Goal: Check status

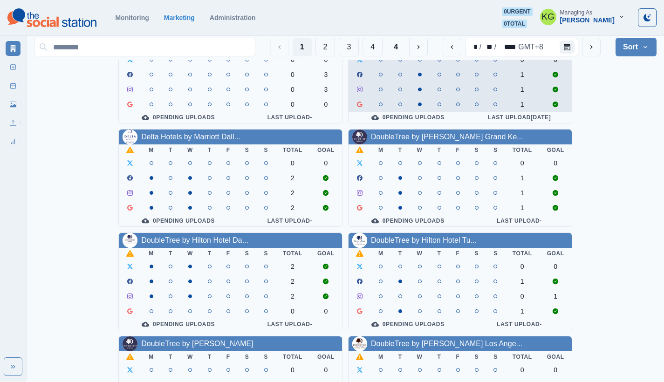
scroll to position [335, 0]
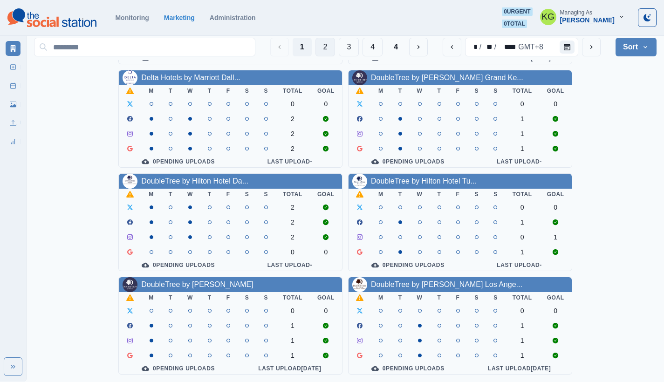
click at [324, 47] on button "2" at bounding box center [325, 47] width 20 height 19
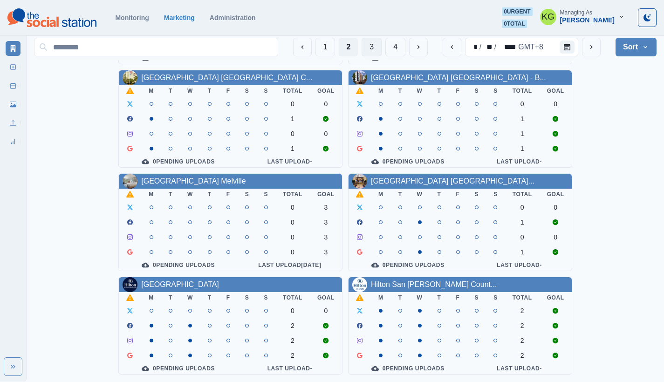
click at [371, 49] on button "3" at bounding box center [371, 47] width 20 height 19
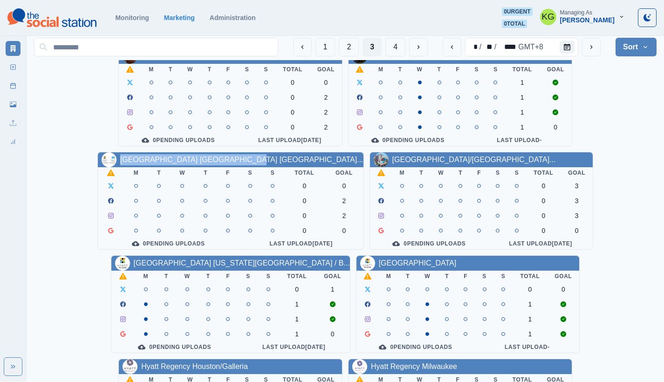
scroll to position [0, 0]
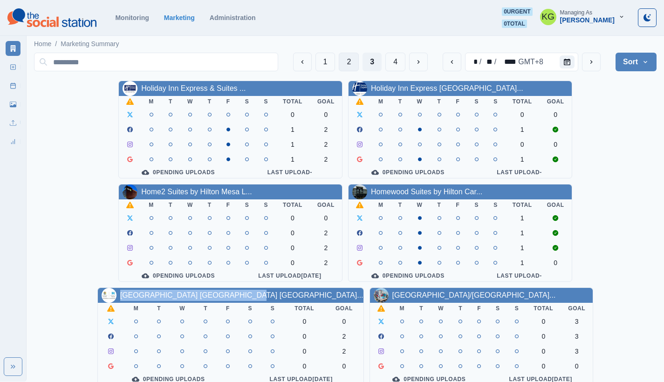
click at [351, 62] on button "2" at bounding box center [349, 62] width 20 height 19
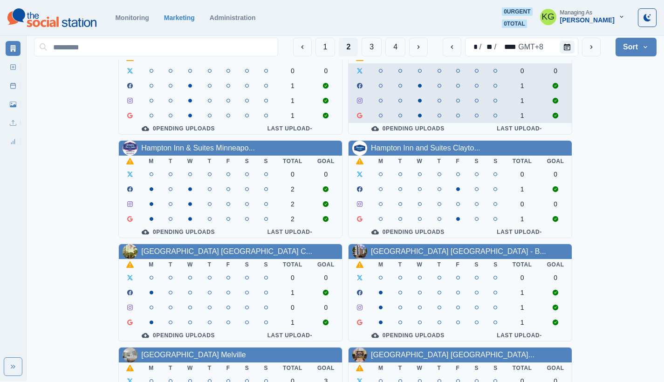
scroll to position [335, 0]
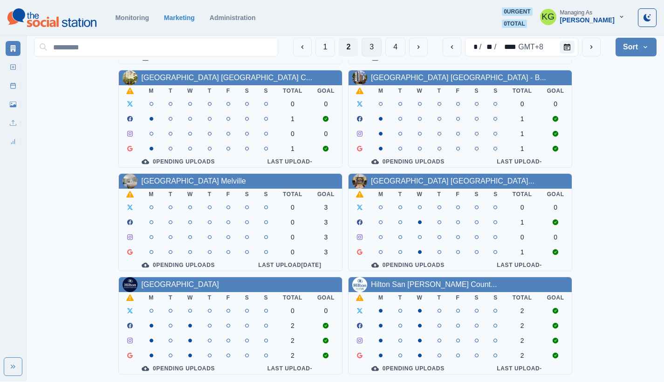
click at [365, 51] on button "3" at bounding box center [371, 47] width 20 height 19
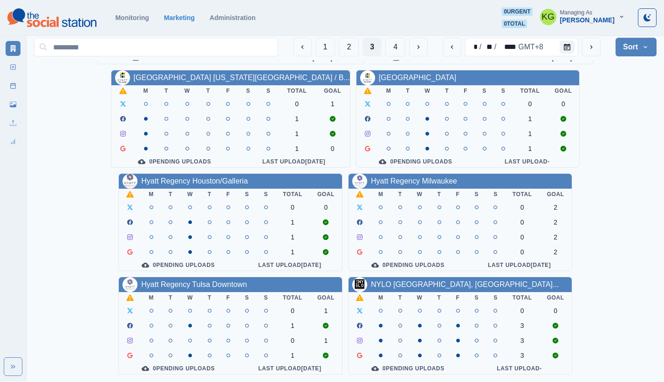
click at [406, 2] on section "Monitoring Marketing Administration 0 urgent 0 total KG Managing As [PERSON_NAM…" at bounding box center [332, 18] width 664 height 36
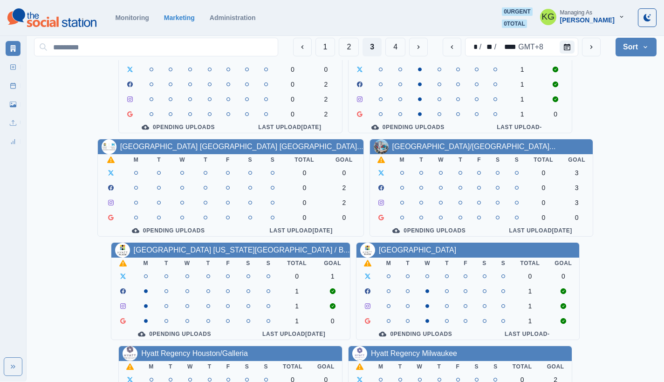
scroll to position [0, 0]
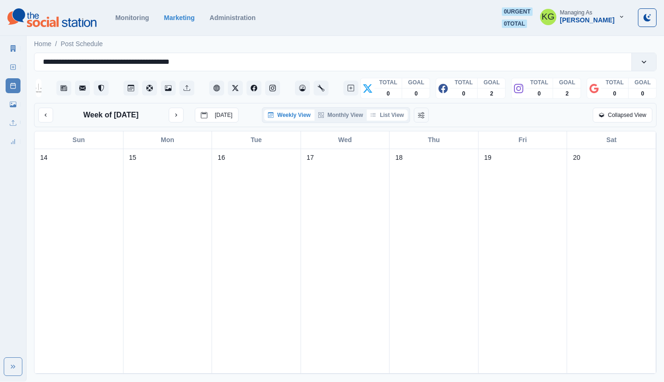
click at [401, 121] on button "List View" at bounding box center [386, 114] width 41 height 11
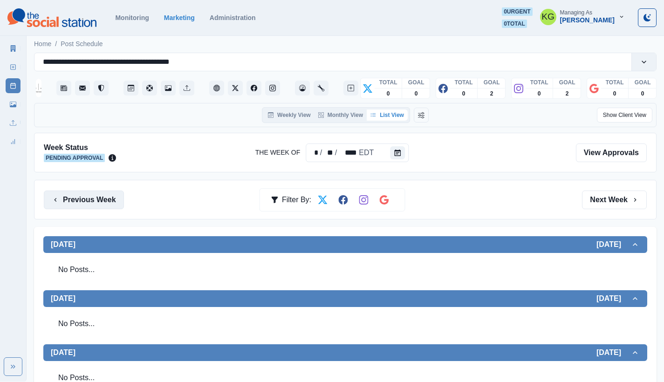
click at [108, 196] on button "Previous Week" at bounding box center [84, 199] width 80 height 19
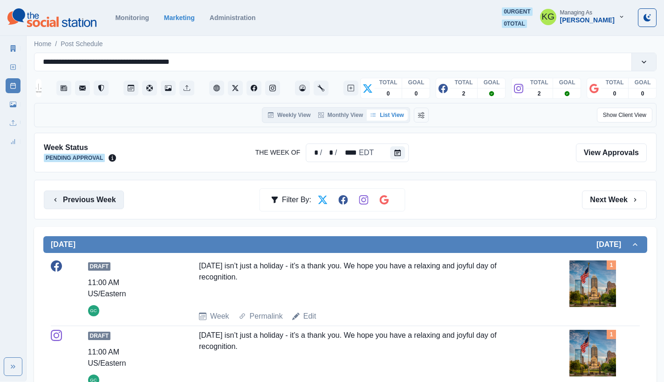
click at [108, 196] on button "Previous Week" at bounding box center [84, 199] width 80 height 19
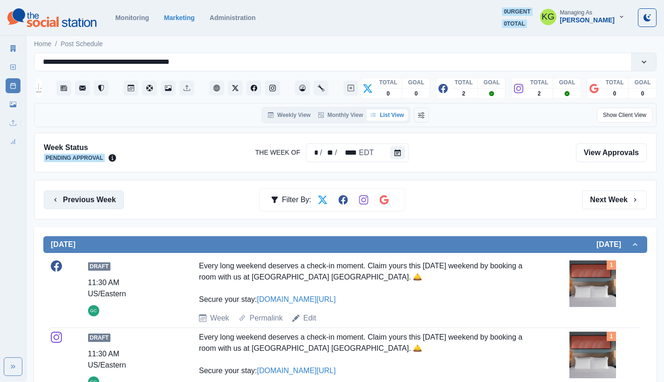
click at [108, 196] on button "Previous Week" at bounding box center [84, 199] width 80 height 19
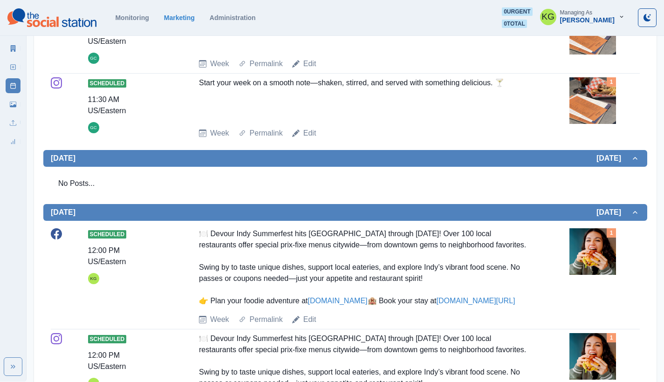
scroll to position [436, 0]
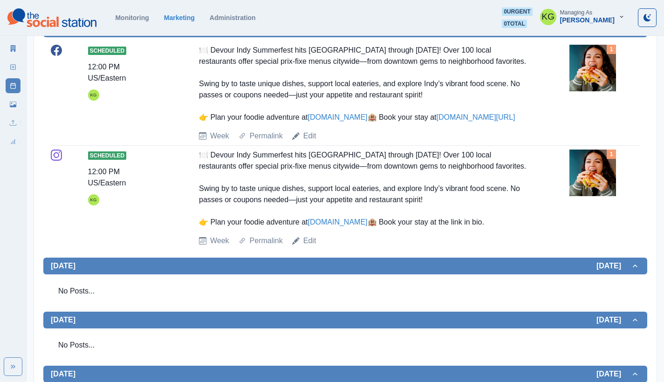
click at [605, 61] on img at bounding box center [592, 68] width 47 height 47
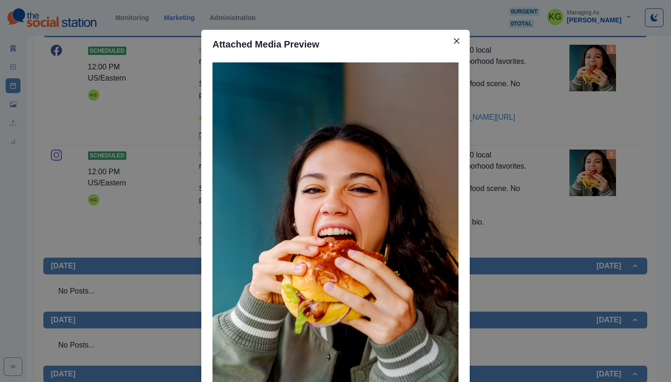
click at [558, 108] on div "Attached Media Preview" at bounding box center [335, 191] width 671 height 382
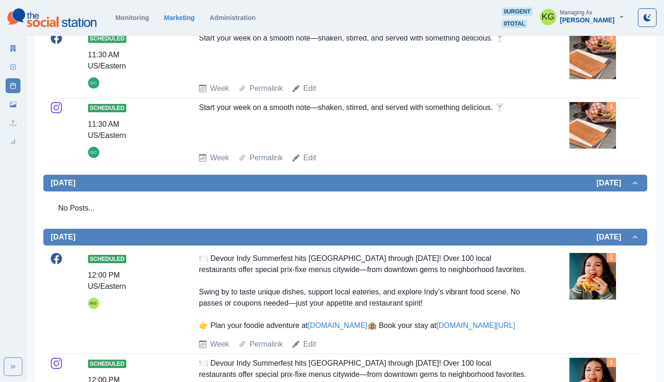
scroll to position [38, 0]
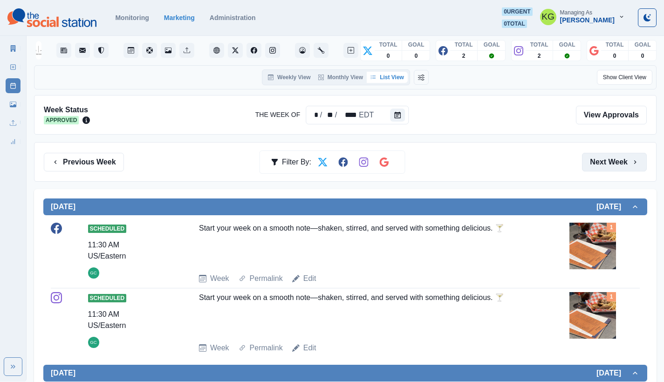
click at [617, 162] on button "Next Week" at bounding box center [614, 162] width 65 height 19
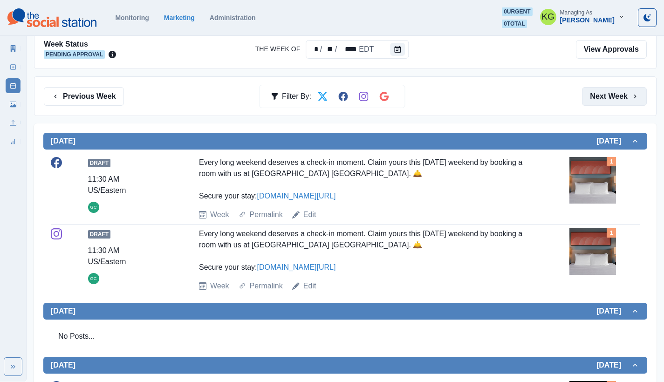
scroll to position [280, 0]
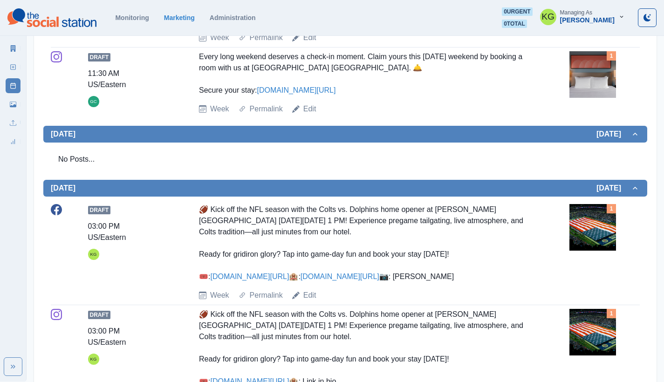
click at [602, 224] on img at bounding box center [592, 227] width 47 height 47
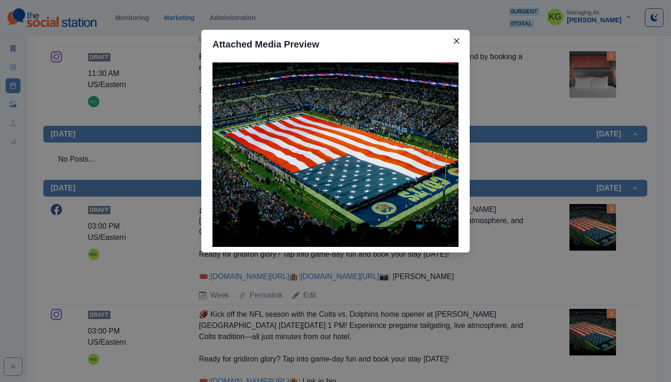
click at [622, 242] on div "Attached Media Preview" at bounding box center [335, 191] width 671 height 382
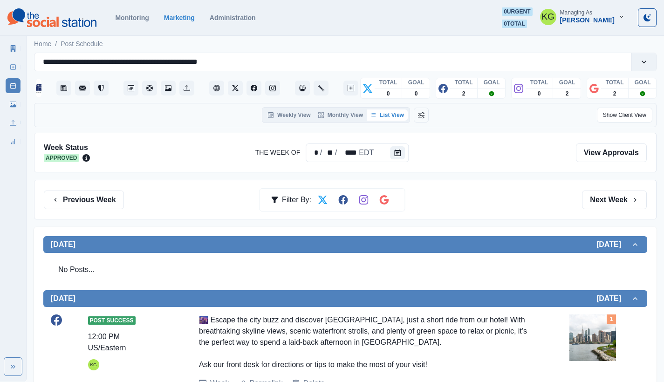
scroll to position [394, 0]
